Goal: Task Accomplishment & Management: Manage account settings

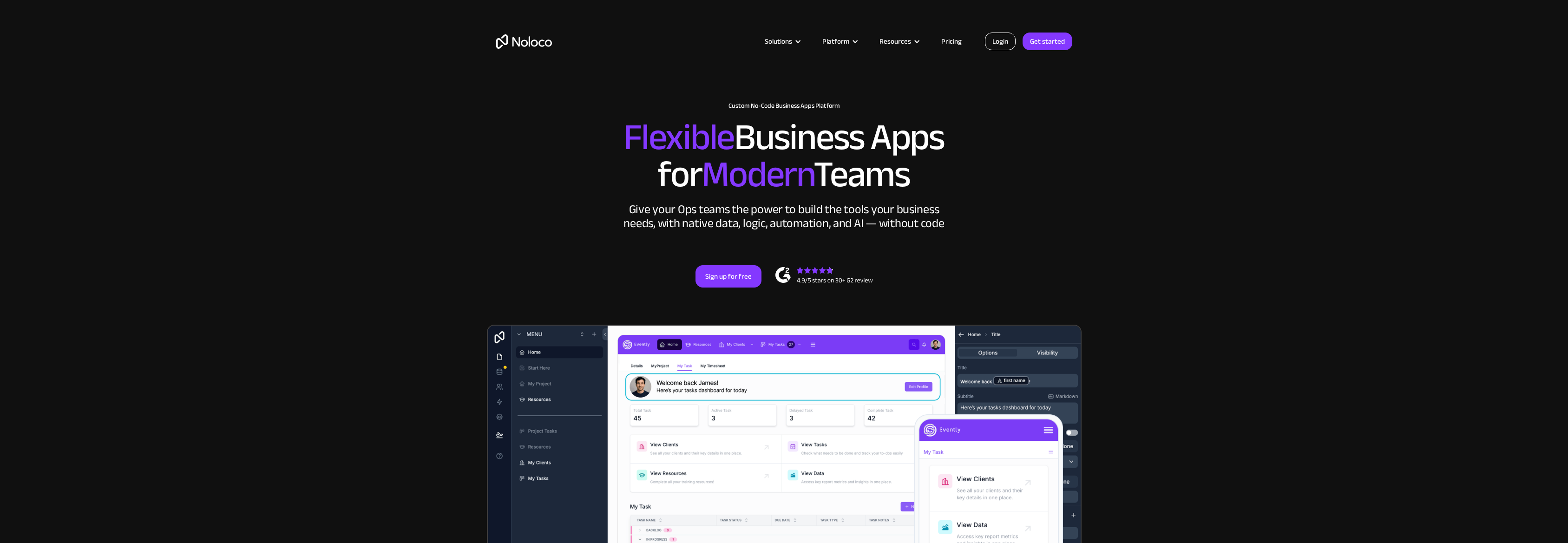
click at [1010, 44] on link "Login" at bounding box center [1001, 41] width 31 height 17
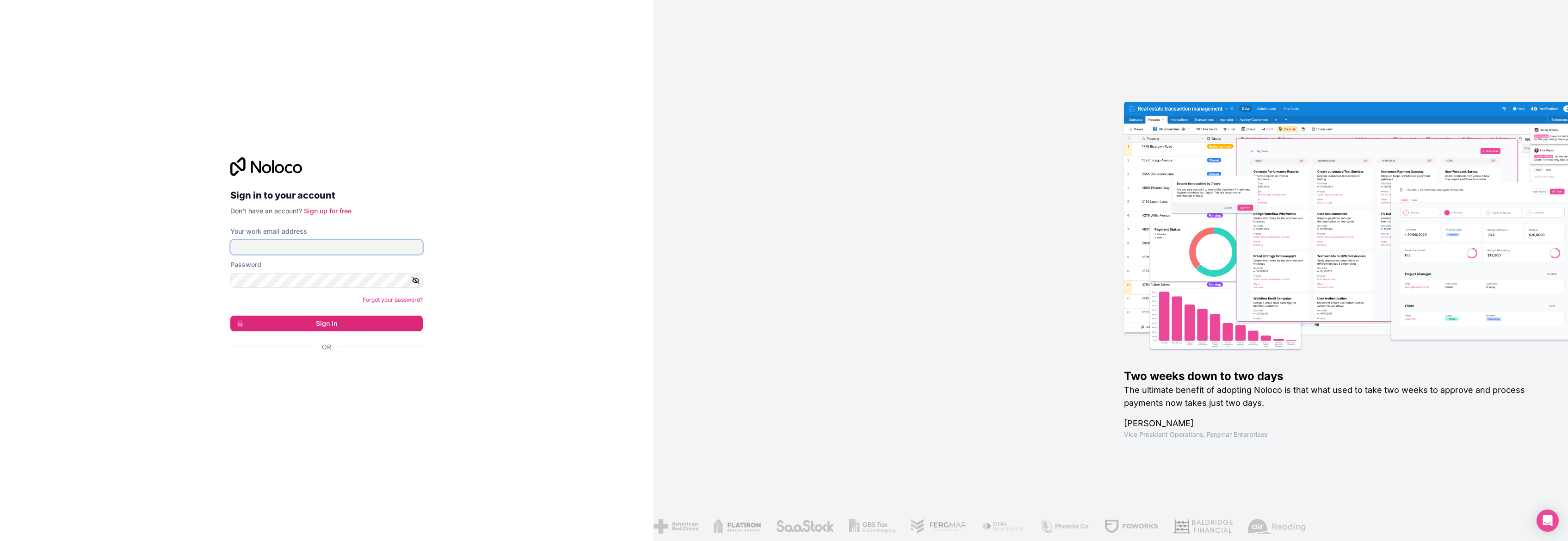
type input "customer@weardenali.com"
drag, startPoint x: 298, startPoint y: 312, endPoint x: 301, endPoint y: 320, distance: 8.5
click at [299, 315] on form "Your work email address customer@weardenali.com Password Forgot your password? …" at bounding box center [326, 305] width 192 height 157
click at [301, 320] on button "Sign in" at bounding box center [326, 323] width 192 height 16
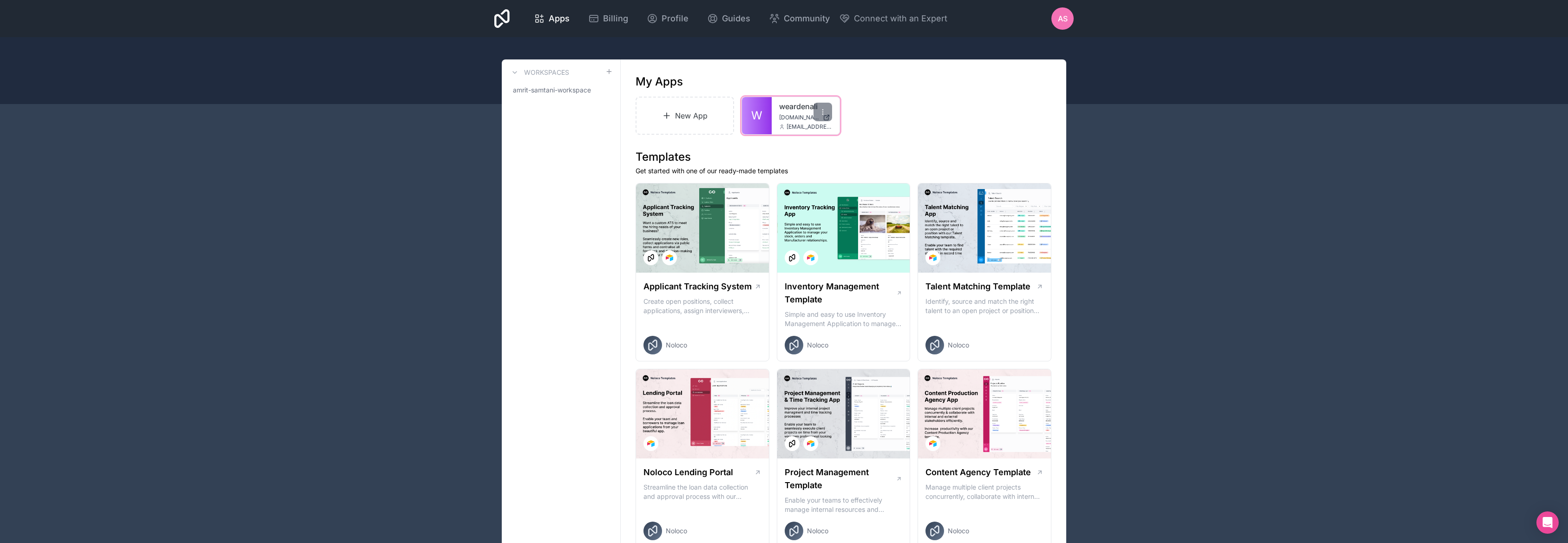
click at [779, 113] on div "weardenali weardenali.noloco.co customer@weardenali.com" at bounding box center [806, 116] width 68 height 37
click at [794, 107] on link "weardenali" at bounding box center [805, 106] width 53 height 11
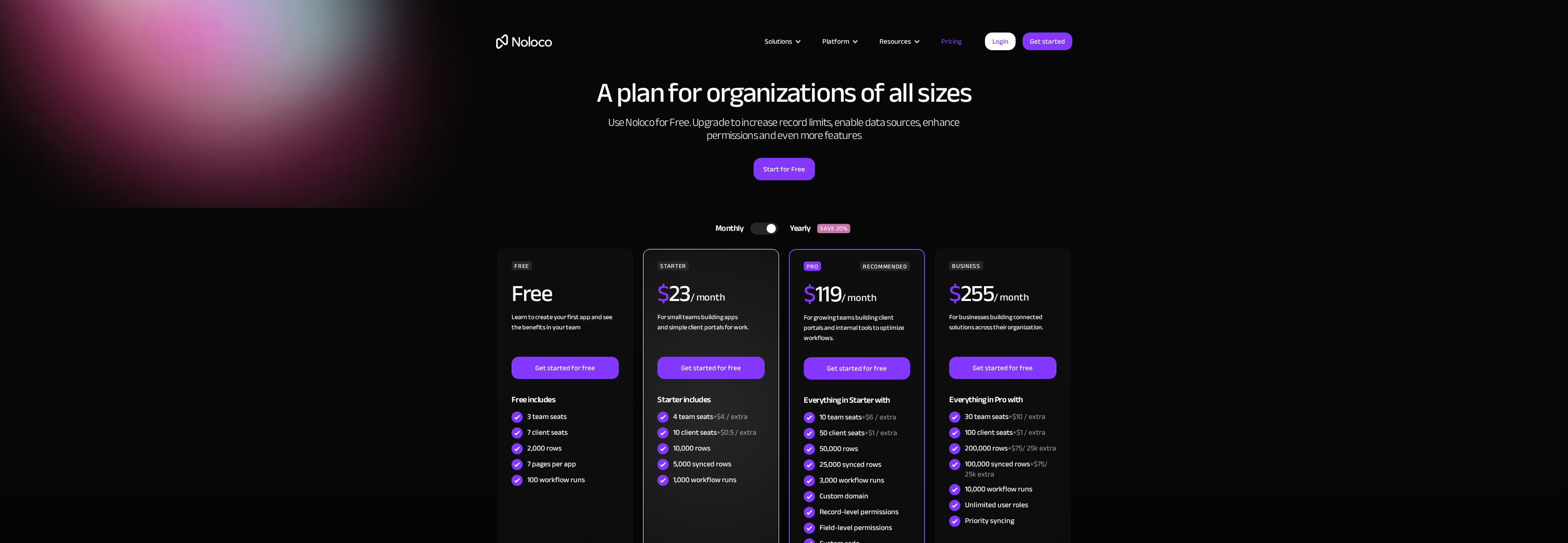
click at [721, 309] on div "$ 23 / month" at bounding box center [711, 296] width 107 height 30
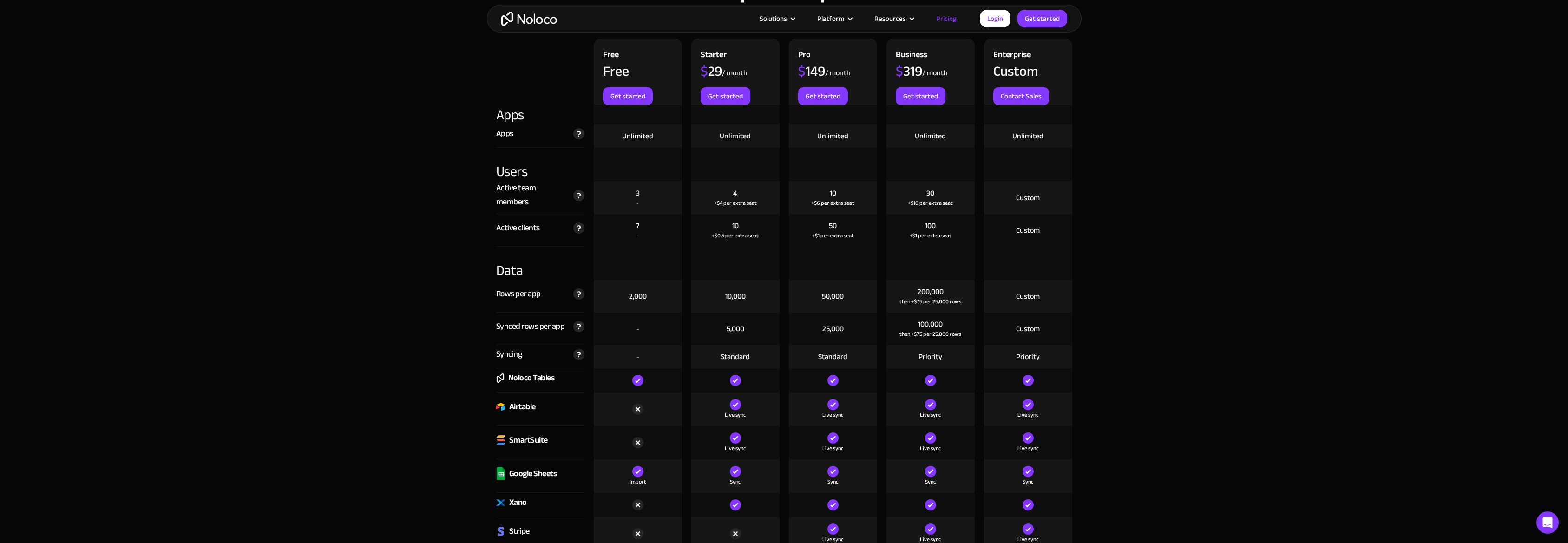
scroll to position [965, 0]
